Goal: Register for event/course

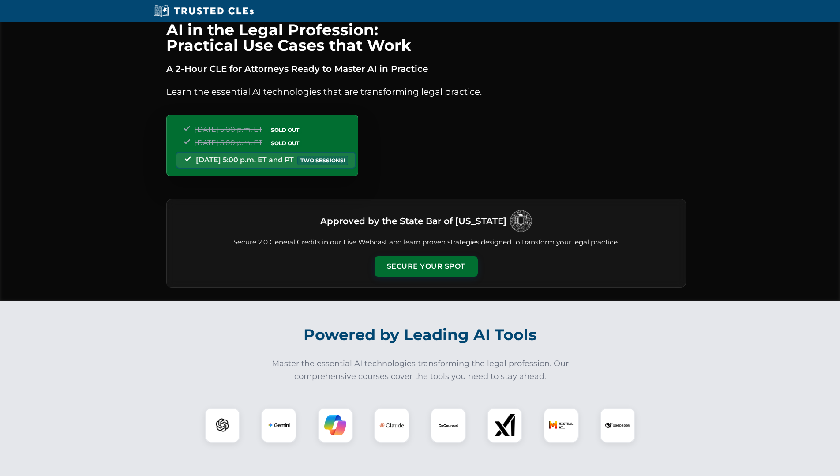
scroll to position [5, 0]
click at [427, 267] on button "Secure Your Spot" at bounding box center [426, 266] width 103 height 20
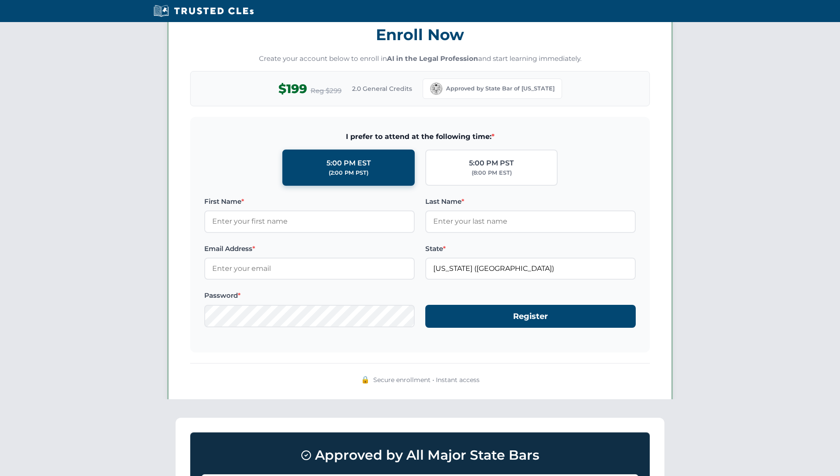
scroll to position [762, 0]
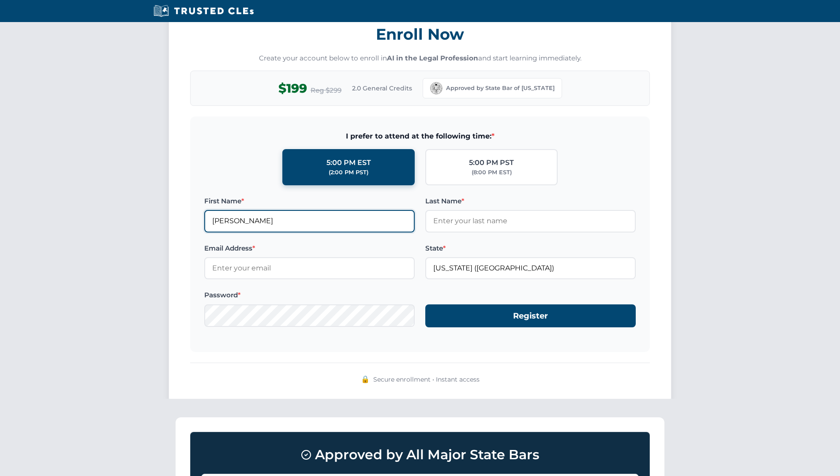
type input "[PERSON_NAME]"
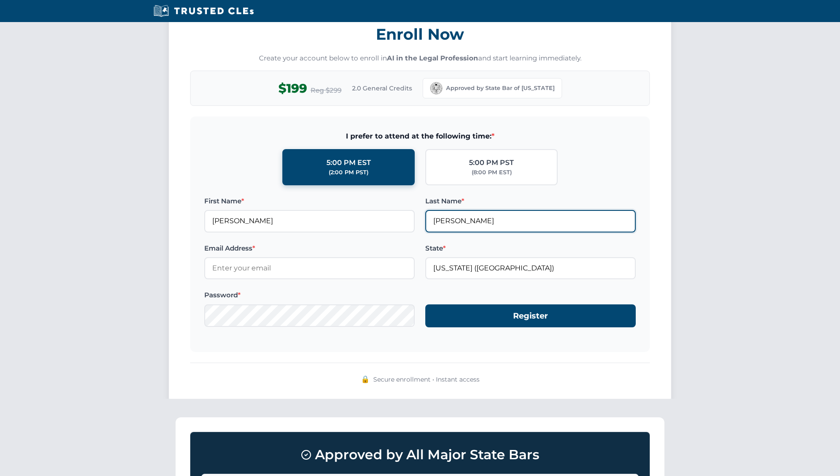
type input "[PERSON_NAME]"
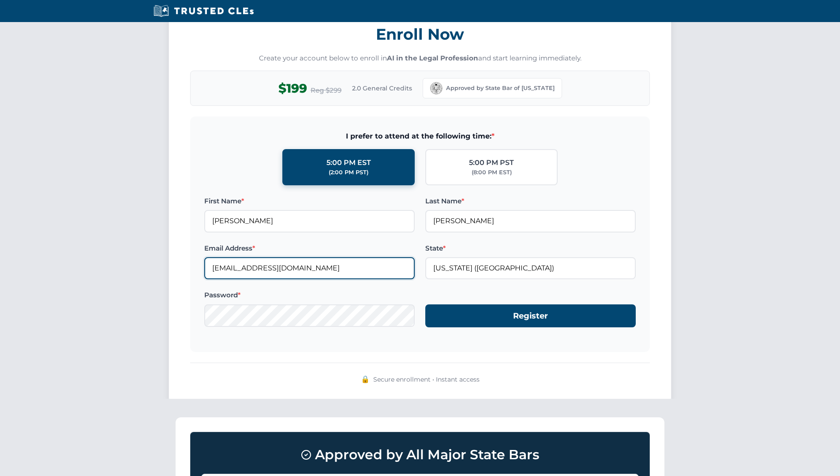
type input "[EMAIL_ADDRESS][DOMAIN_NAME]"
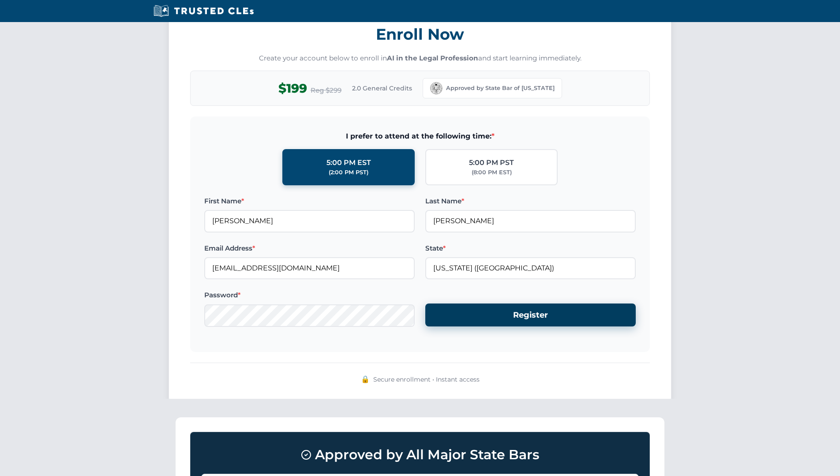
drag, startPoint x: 522, startPoint y: 314, endPoint x: 516, endPoint y: 317, distance: 6.5
click at [522, 314] on button "Register" at bounding box center [530, 315] width 210 height 23
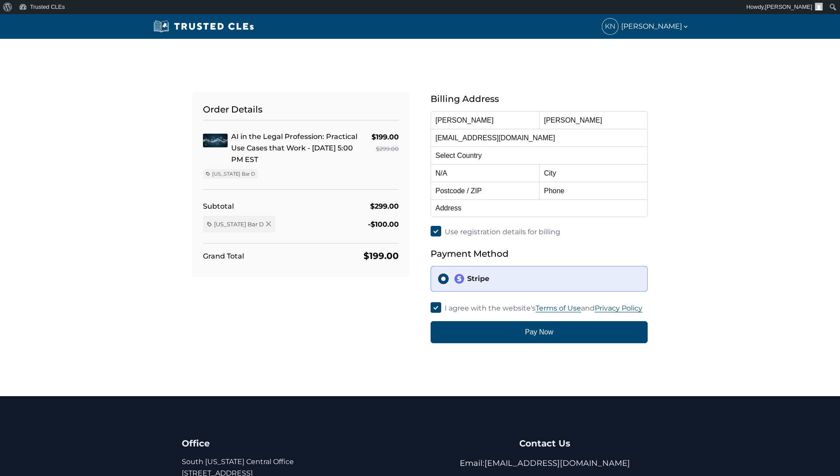
select select "United States"
select select "[US_STATE]"
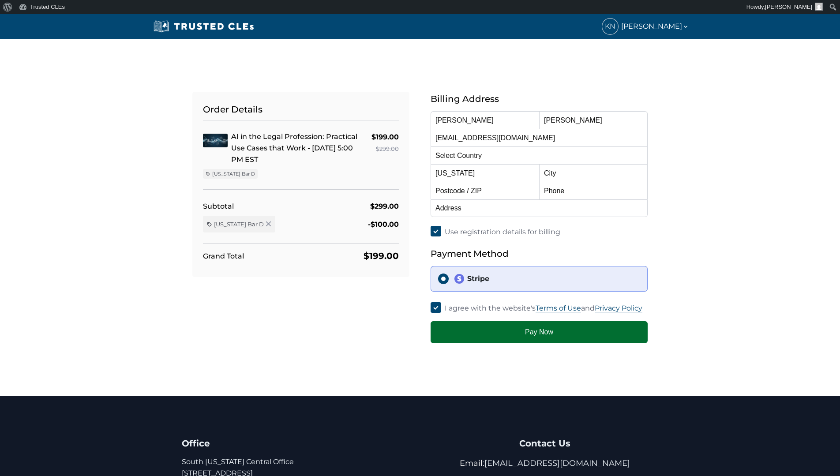
click at [494, 338] on button "Pay Now" at bounding box center [539, 332] width 217 height 22
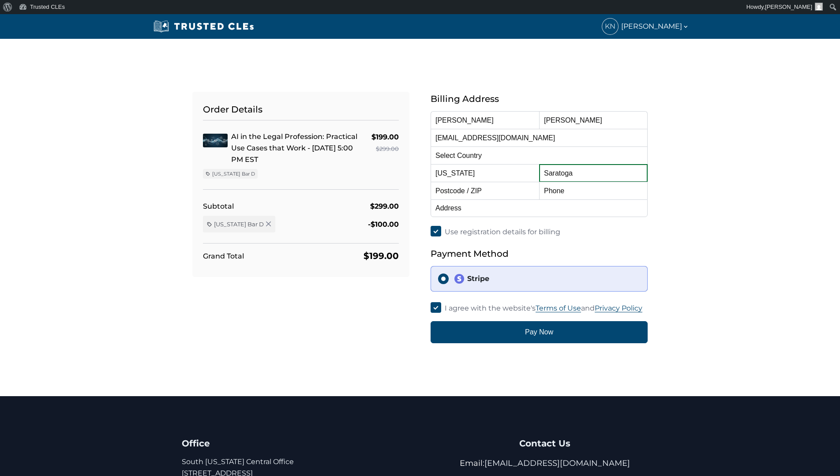
type input "Saratoga"
type input "95070"
type input "(408)398-7043"
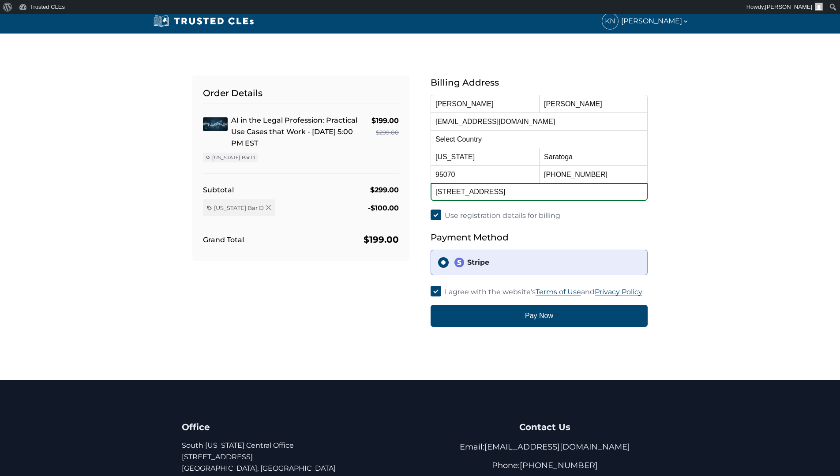
scroll to position [31, 0]
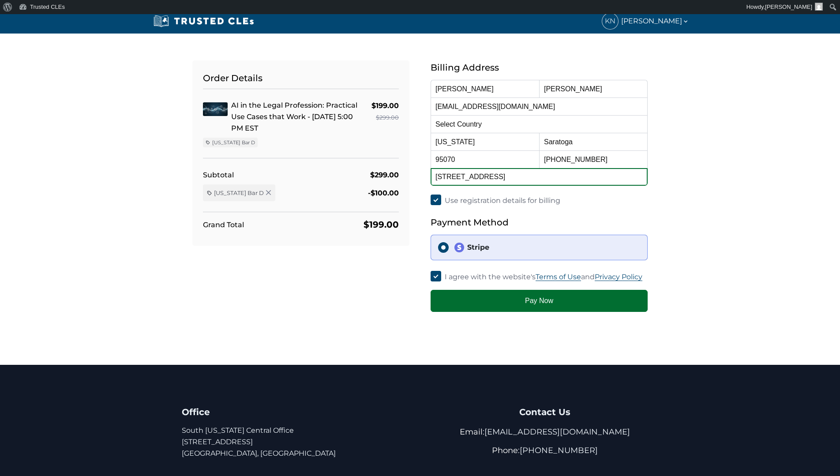
type input "14011 Jerries Drive, Saratoga, CA 95070"
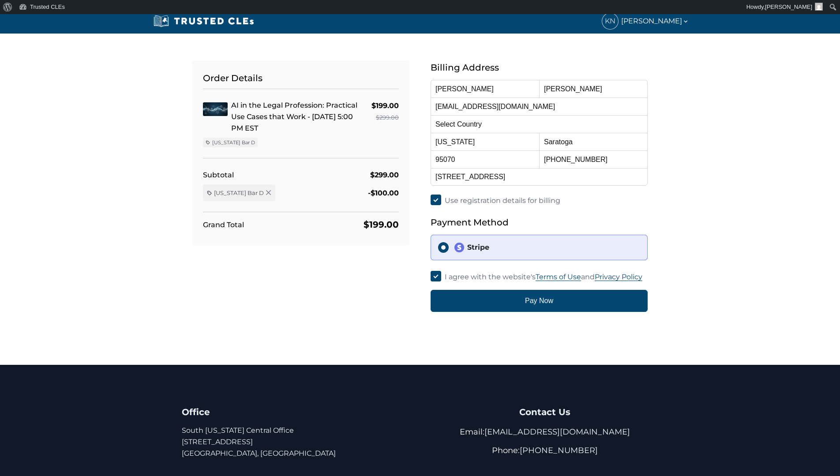
click at [500, 299] on button "Pay Now" at bounding box center [539, 301] width 217 height 22
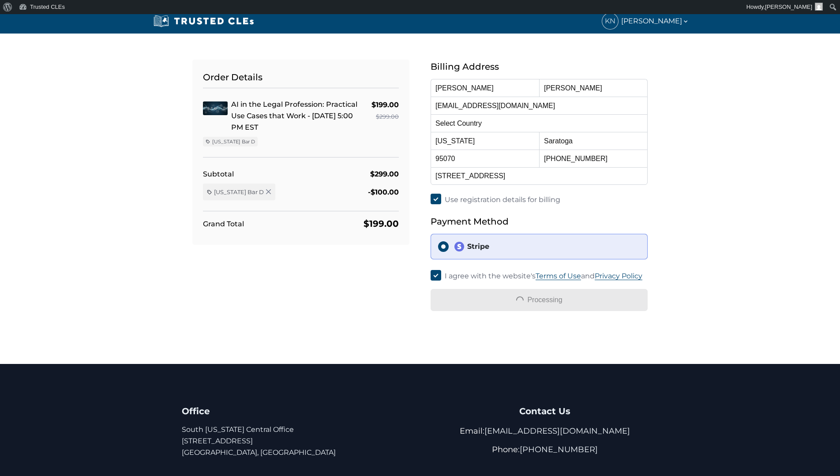
scroll to position [32, 0]
